Goal: Task Accomplishment & Management: Complete application form

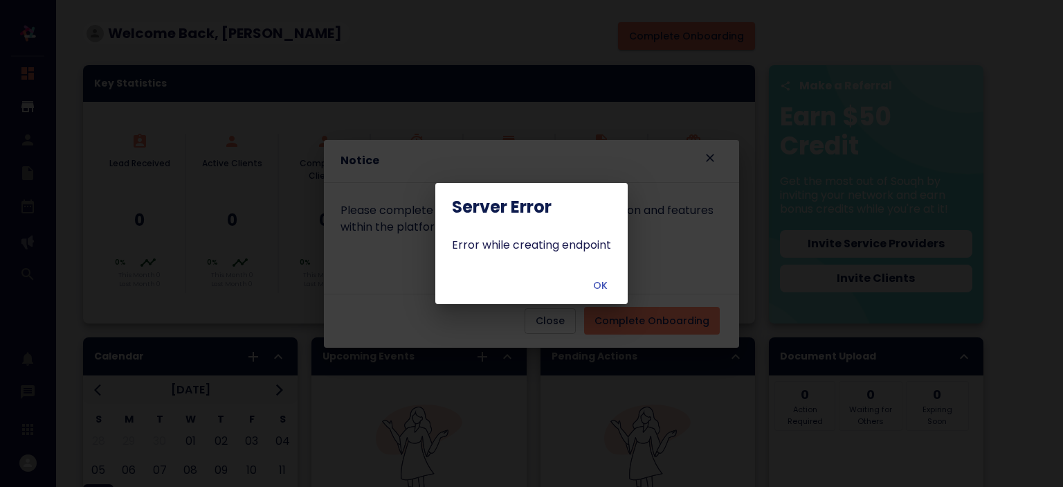
click at [597, 287] on span "OK" at bounding box center [600, 285] width 33 height 17
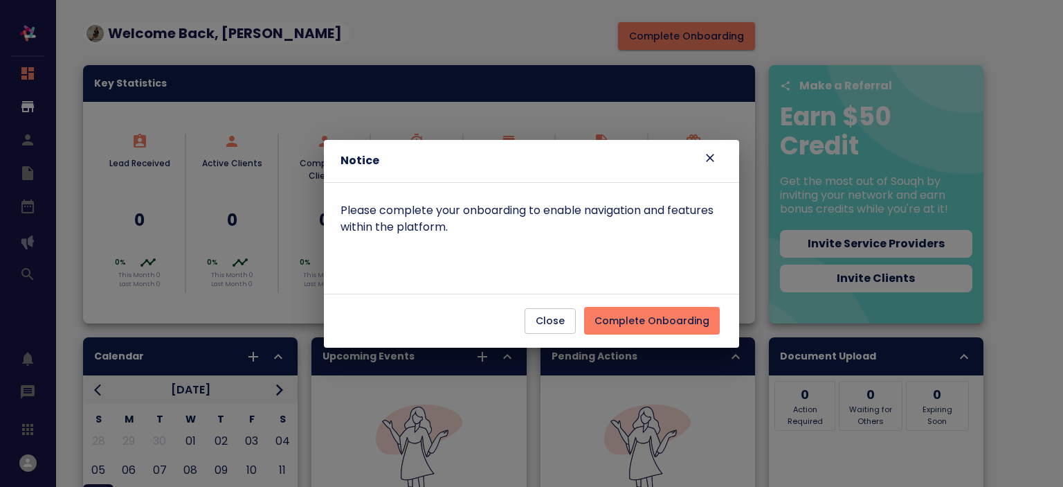
click at [639, 325] on span "Complete Onboarding" at bounding box center [652, 320] width 115 height 17
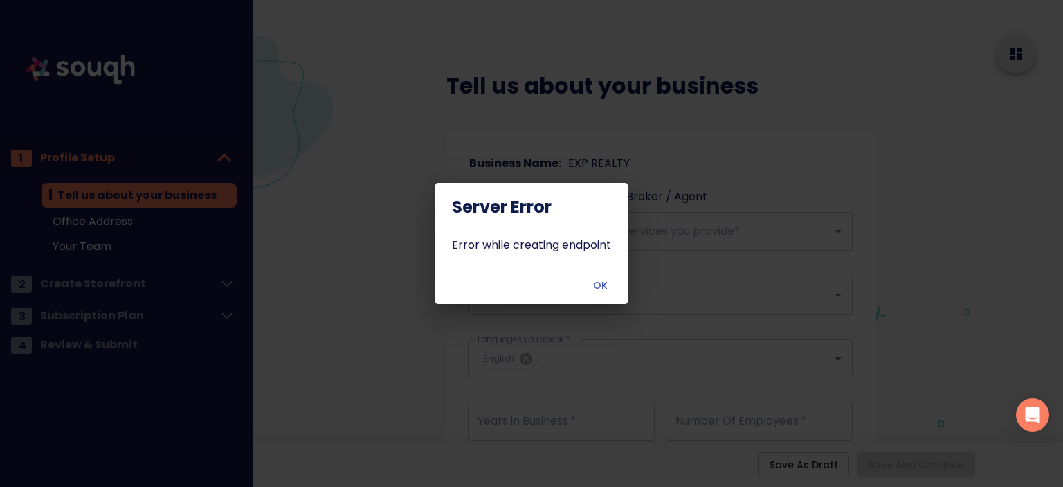
click at [610, 289] on span "OK" at bounding box center [600, 285] width 33 height 17
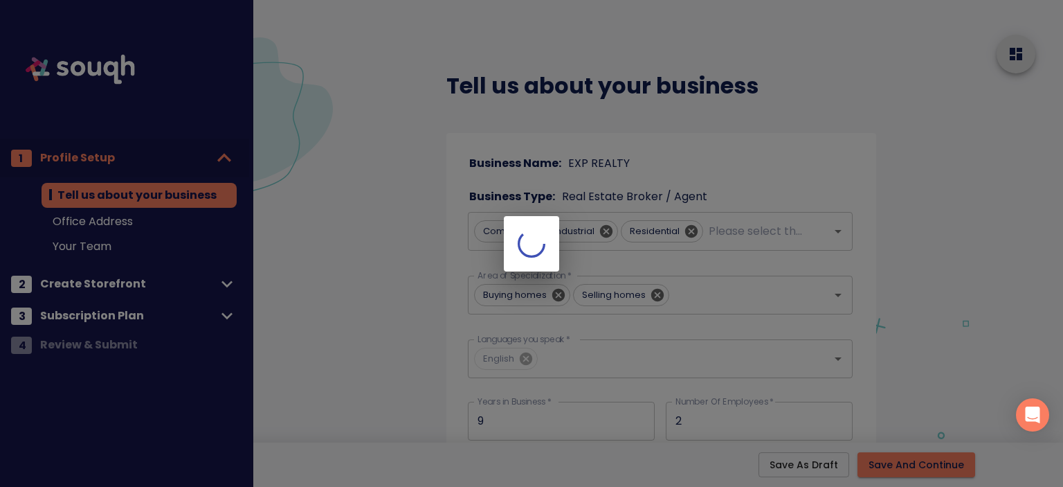
type input "9"
type input "2"
type input "[STREET_ADDRESS][PERSON_NAME]"
type input "Unit 200"
type input "[GEOGRAPHIC_DATA]"
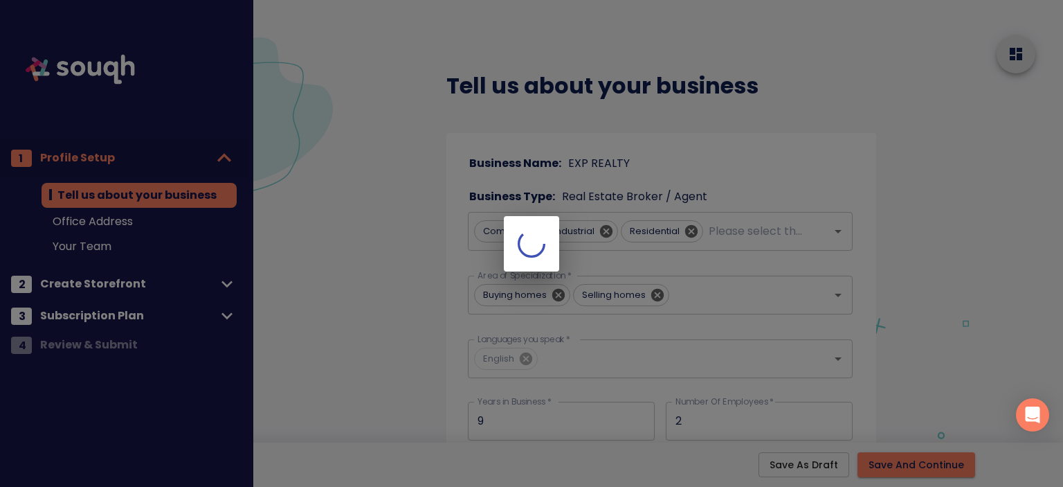
type input "[GEOGRAPHIC_DATA]"
type input "K1R5T8"
type input "[STREET_ADDRESS][PERSON_NAME]"
type input "Unit 200"
type input "[GEOGRAPHIC_DATA]"
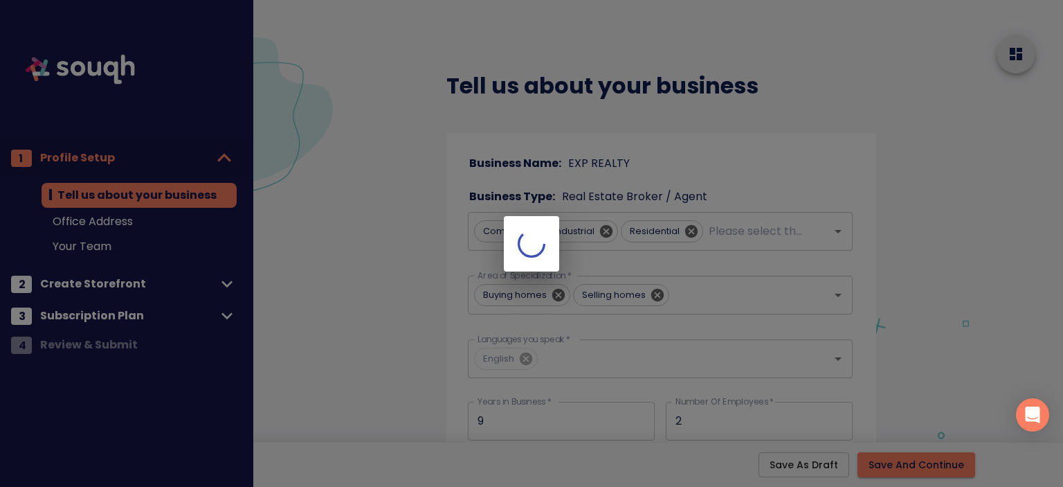
type input "[GEOGRAPHIC_DATA]"
type input "K1R5T8"
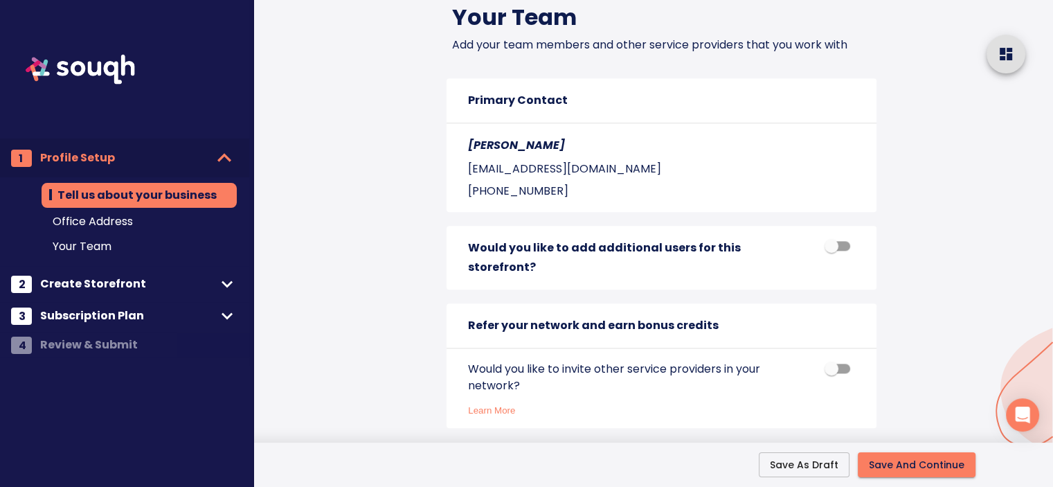
scroll to position [1545, 0]
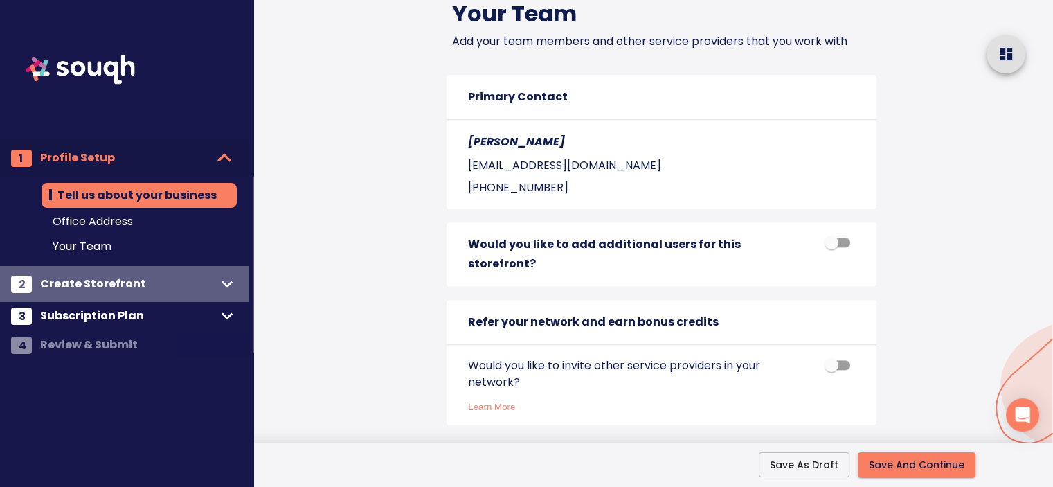
click at [117, 282] on span "Create Storefront" at bounding box center [128, 283] width 176 height 19
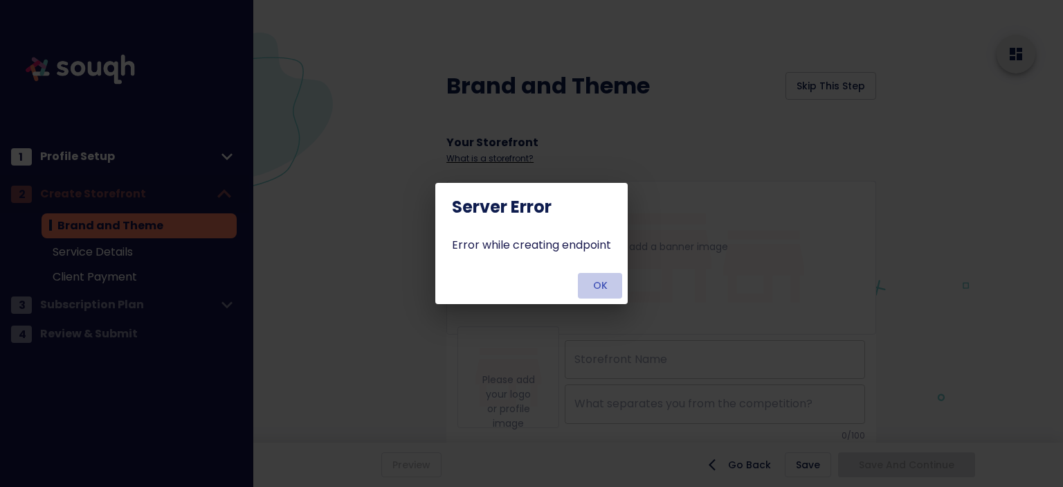
click at [593, 291] on span "OK" at bounding box center [600, 285] width 33 height 17
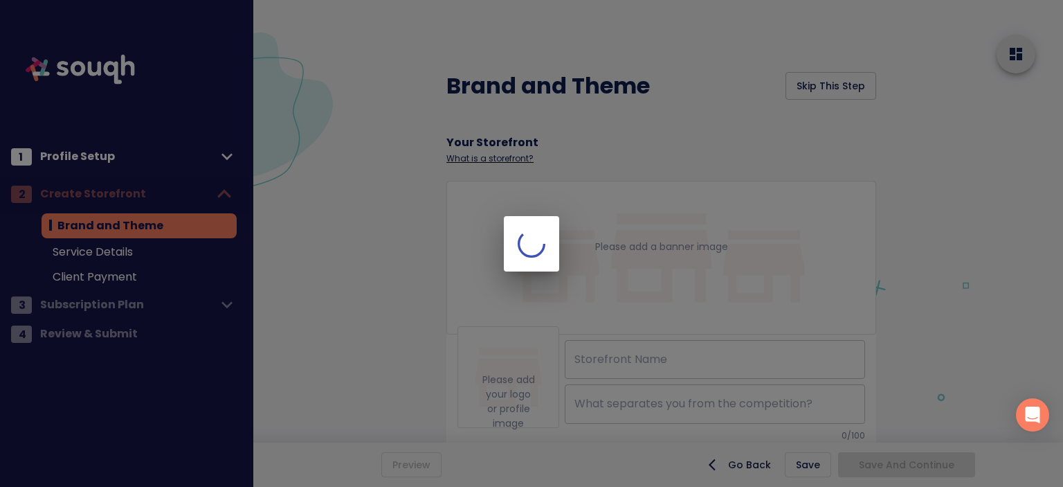
click at [366, 246] on div at bounding box center [531, 243] width 1063 height 487
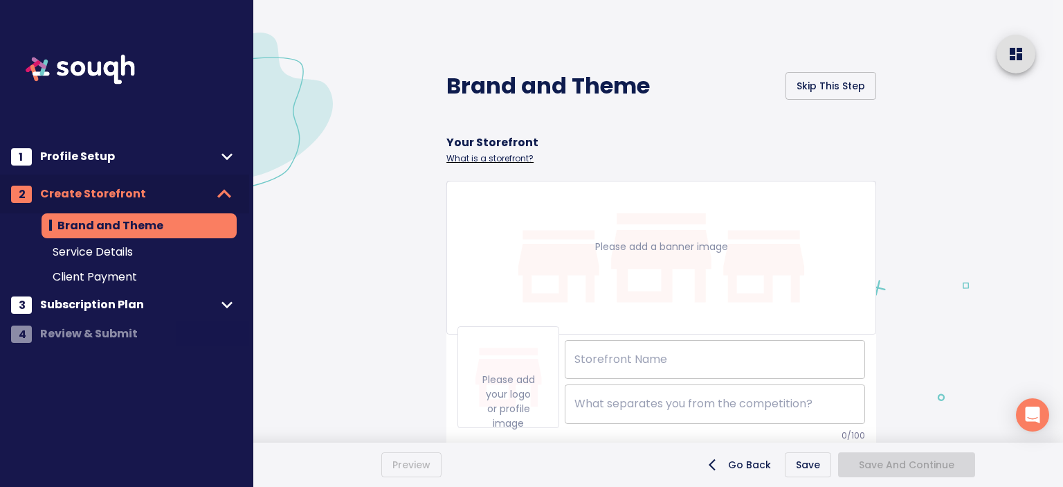
click at [132, 308] on div at bounding box center [531, 243] width 1063 height 487
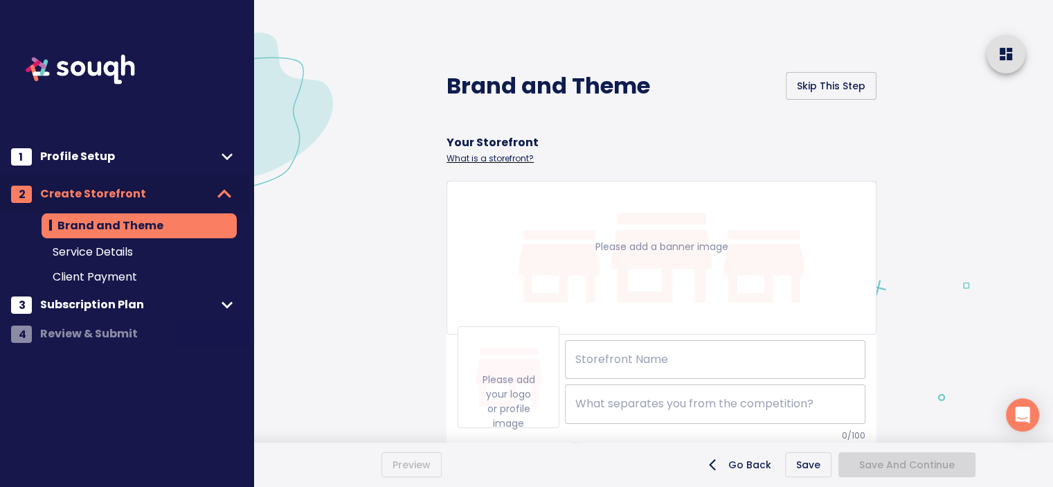
type input "Leah Carroll"
checkbox input "true"
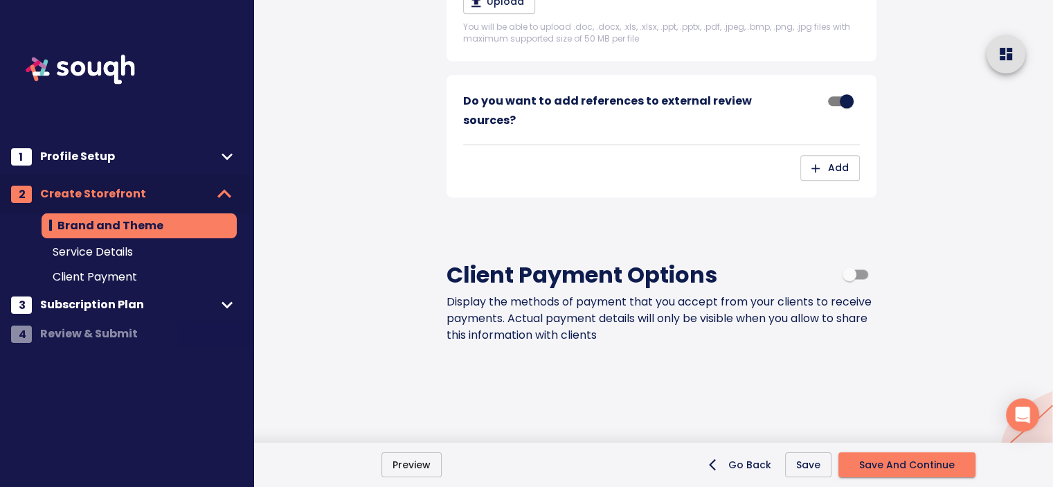
scroll to position [1753, 0]
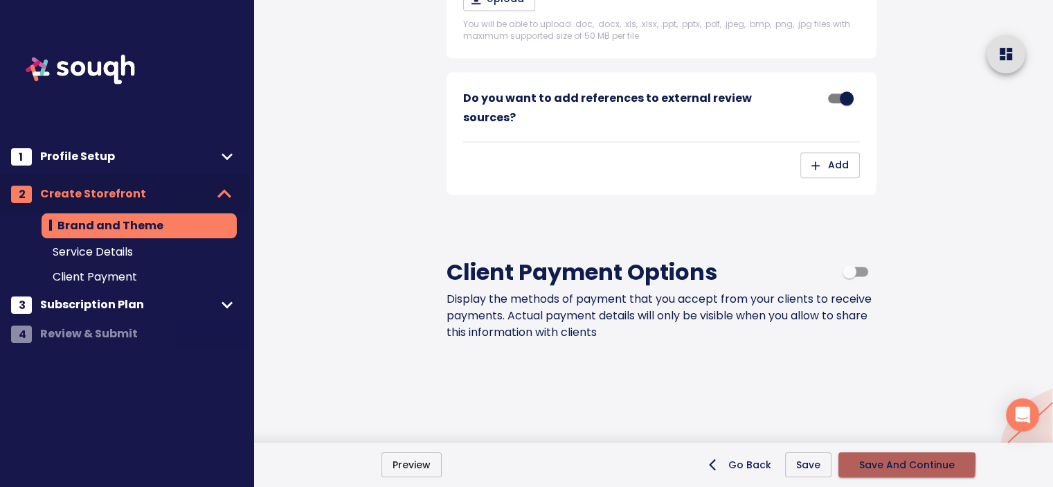
click at [859, 459] on button "Save And Continue" at bounding box center [906, 465] width 137 height 26
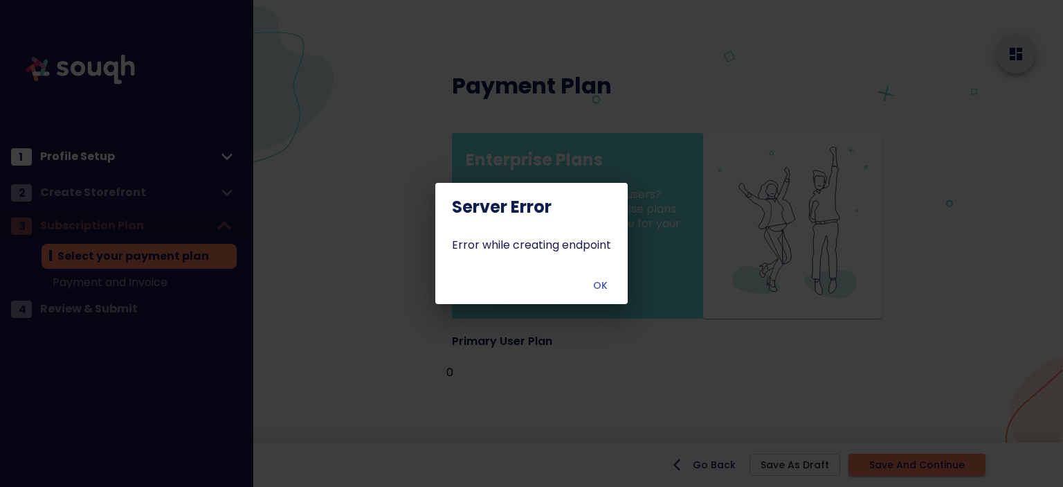
click at [602, 282] on span "OK" at bounding box center [600, 285] width 33 height 17
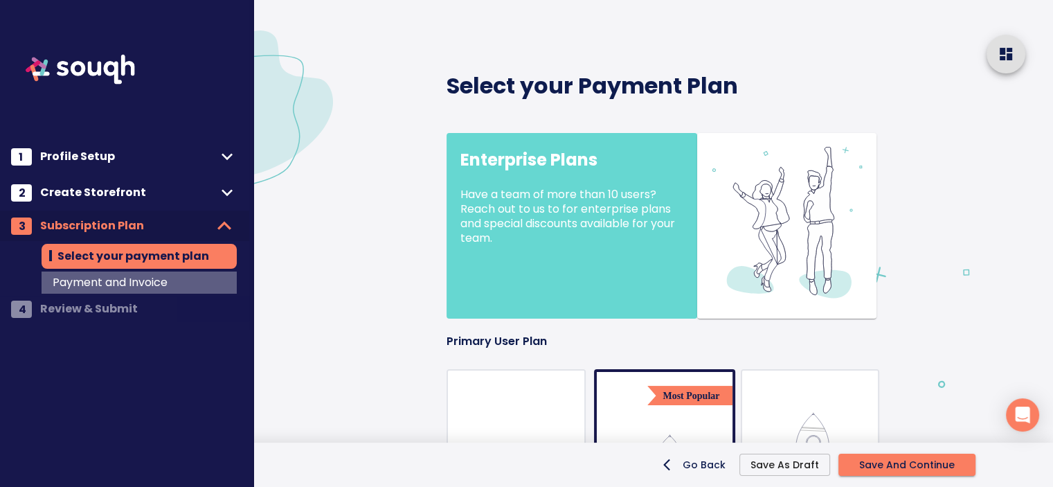
click at [147, 287] on span "Payment and Invoice" at bounding box center [139, 282] width 173 height 17
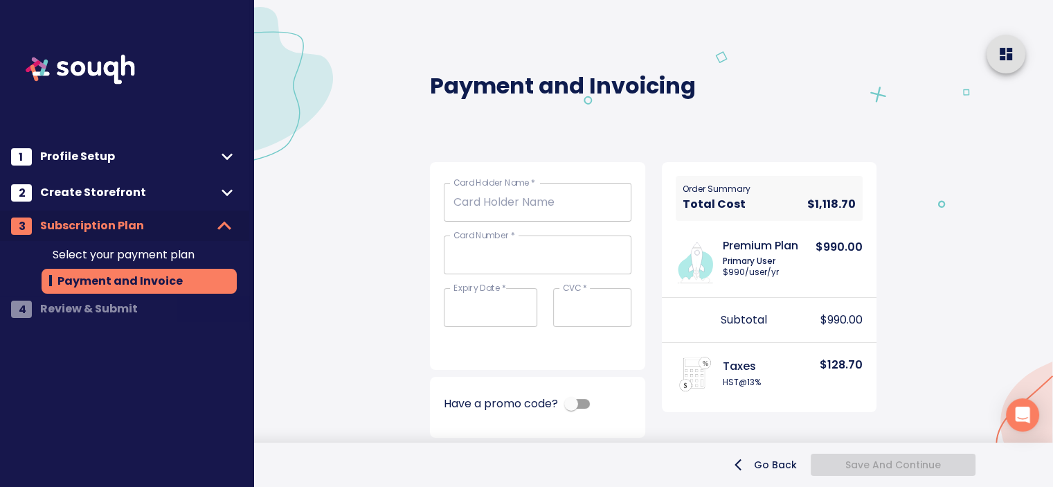
click at [163, 255] on span "Select your payment plan" at bounding box center [139, 254] width 173 height 17
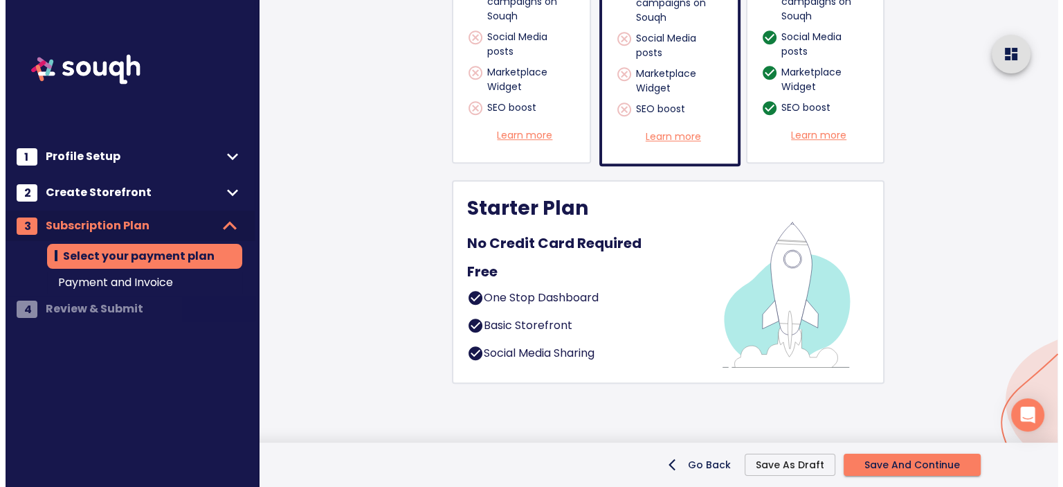
scroll to position [1194, 0]
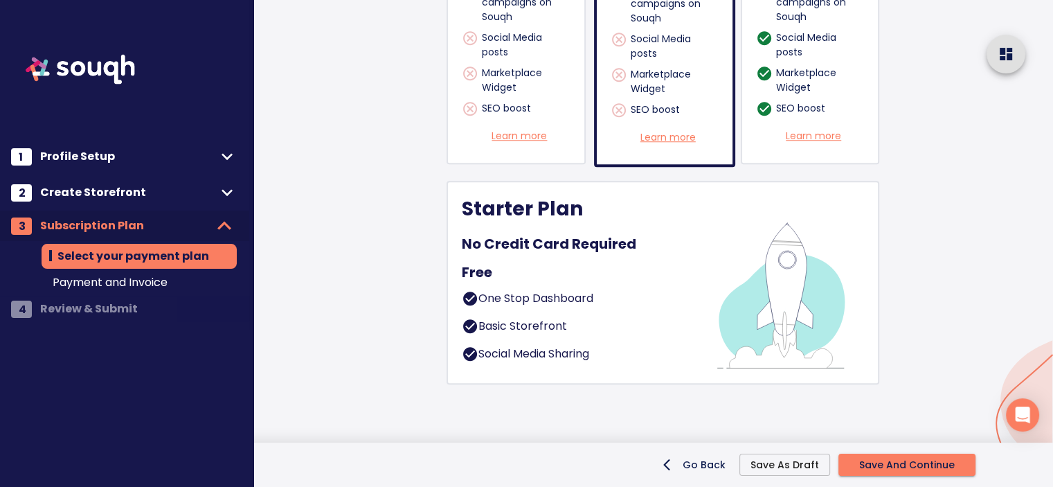
click at [624, 258] on div "Free" at bounding box center [579, 272] width 235 height 28
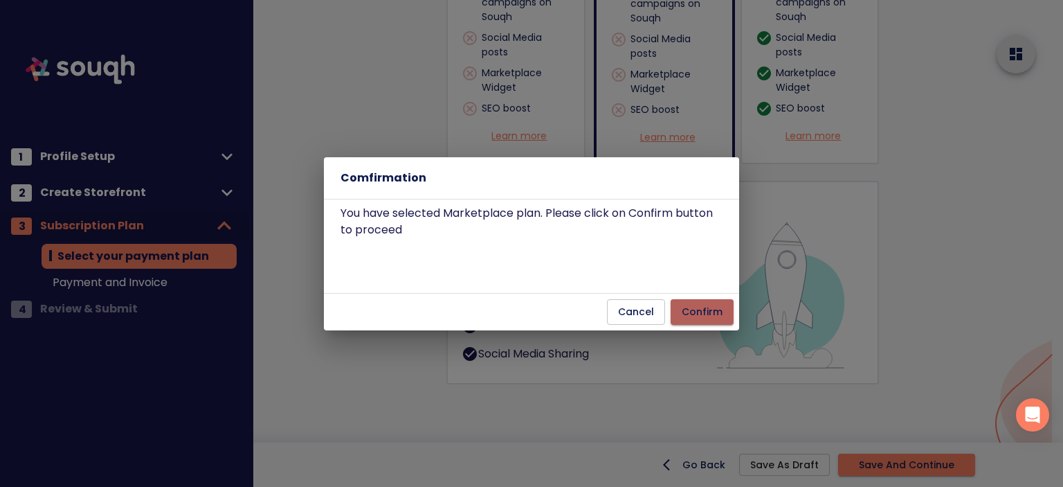
click at [717, 315] on span "Confirm" at bounding box center [702, 311] width 41 height 17
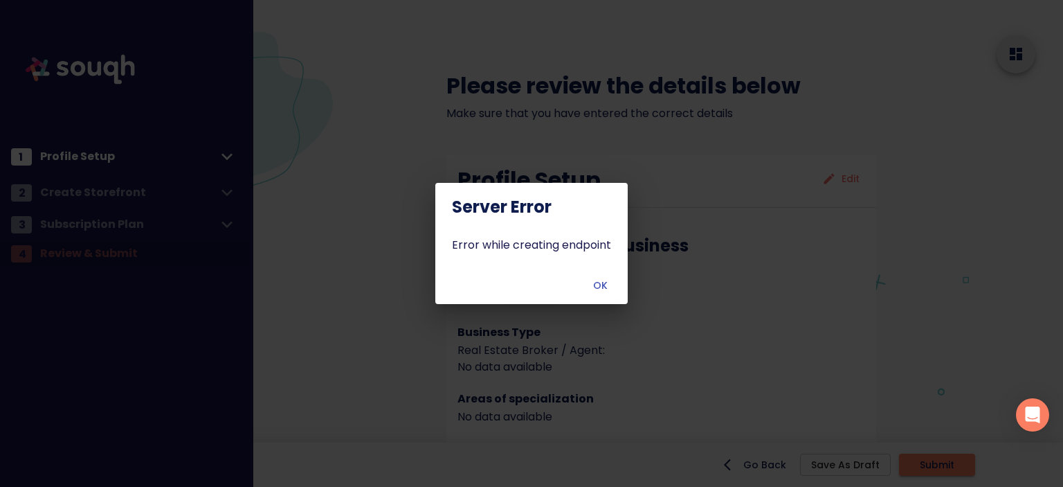
click at [613, 282] on span "OK" at bounding box center [600, 285] width 33 height 17
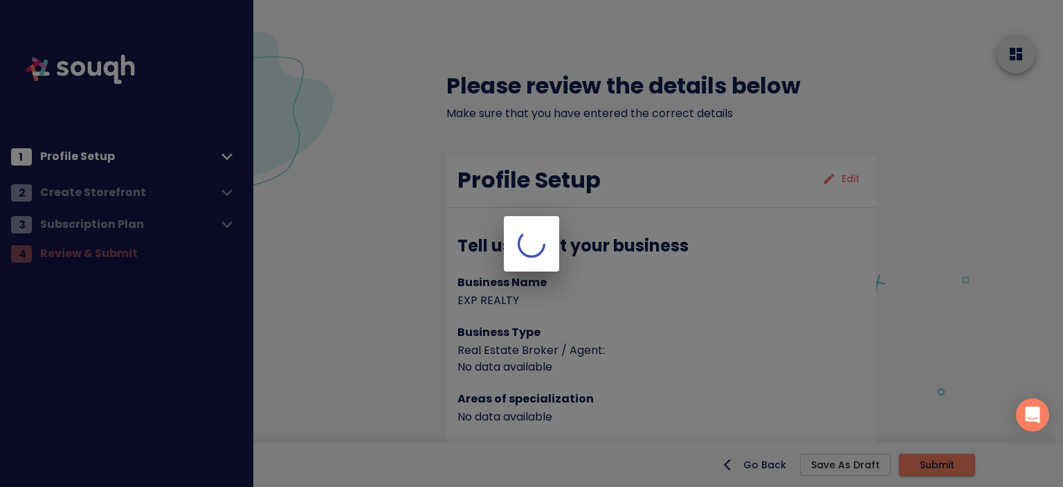
click at [962, 455] on div at bounding box center [531, 243] width 1063 height 487
click at [958, 462] on div at bounding box center [531, 243] width 1063 height 487
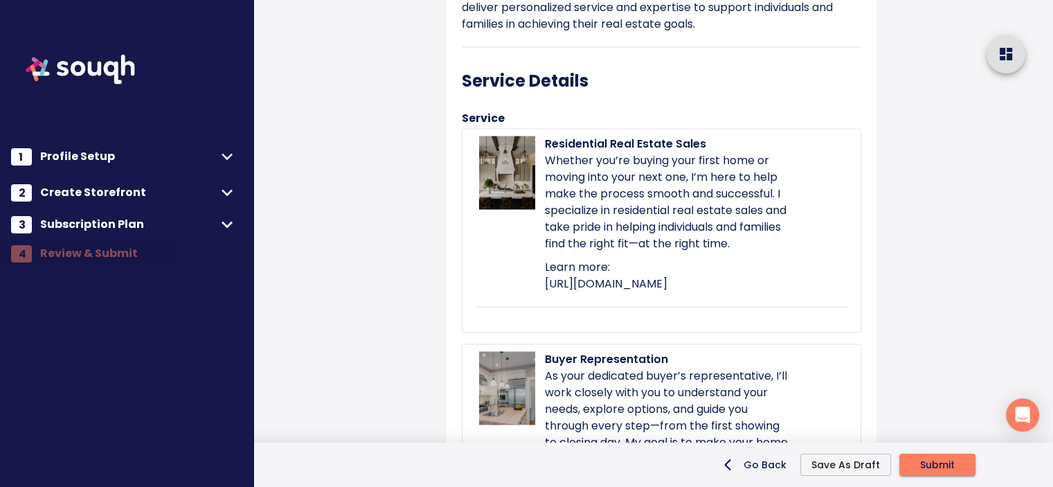
scroll to position [2861, 0]
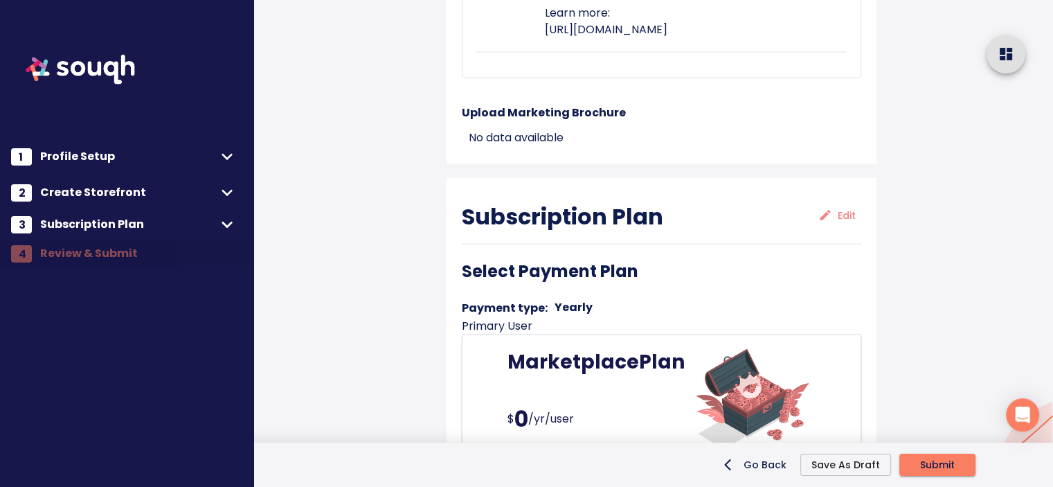
click at [929, 470] on span "Submit" at bounding box center [937, 464] width 35 height 17
